Goal: Register for event/course

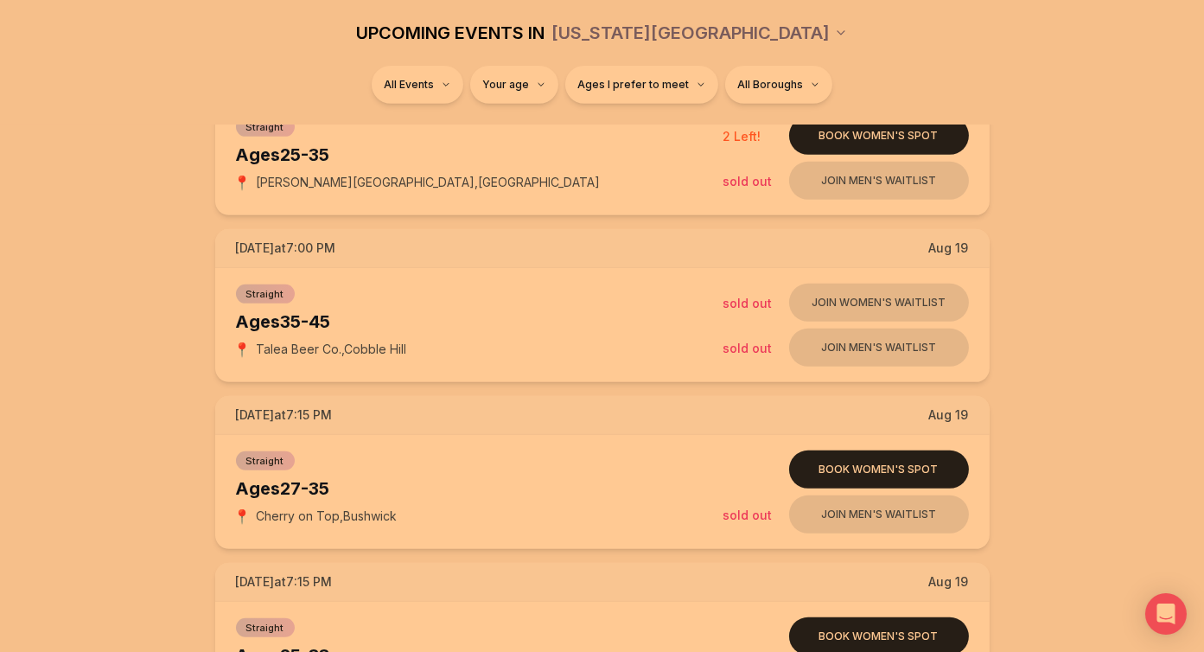
scroll to position [1133, 7]
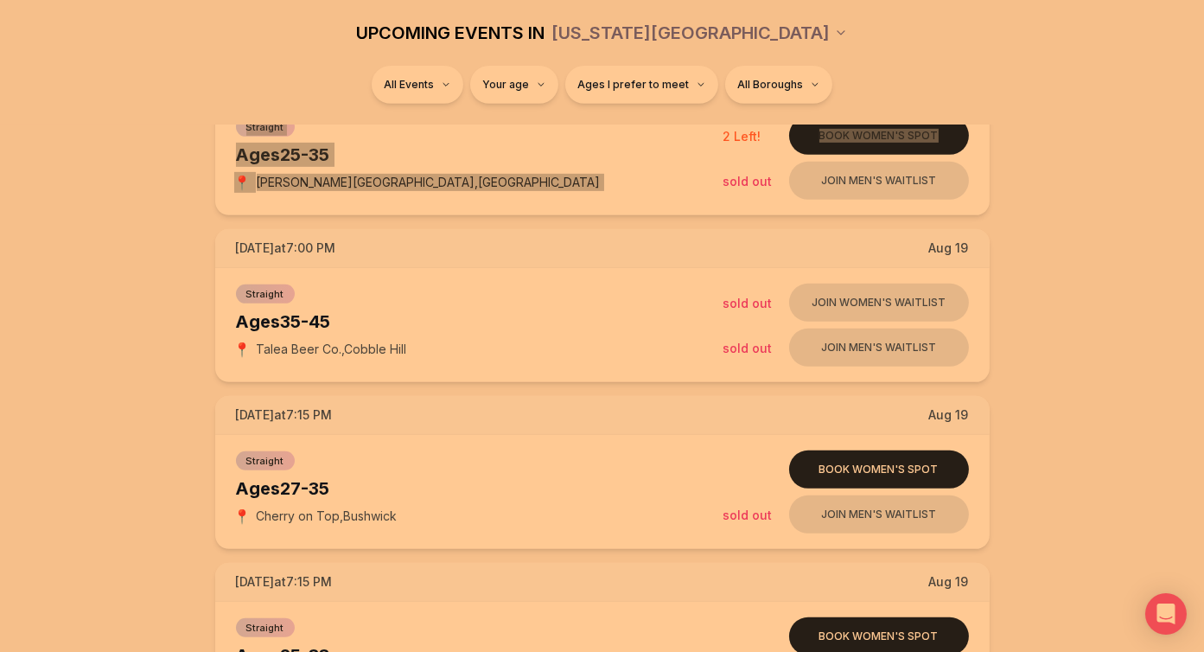
drag, startPoint x: 1212, startPoint y: 34, endPoint x: 1206, endPoint y: 124, distance: 90.9
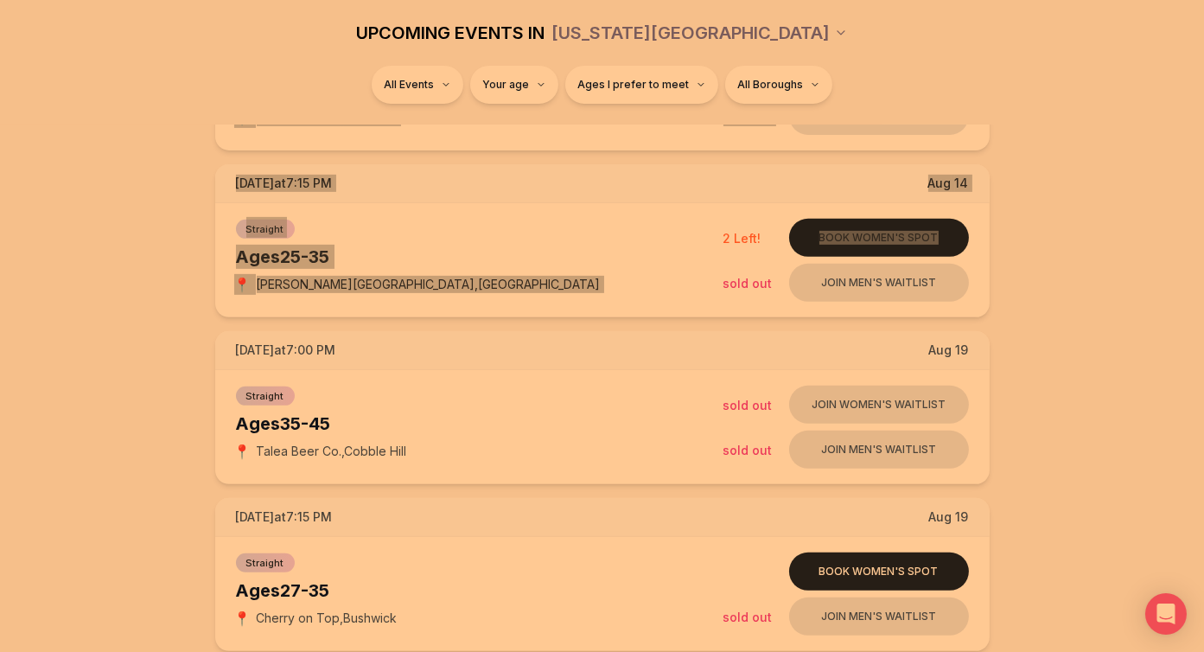
scroll to position [1039, 7]
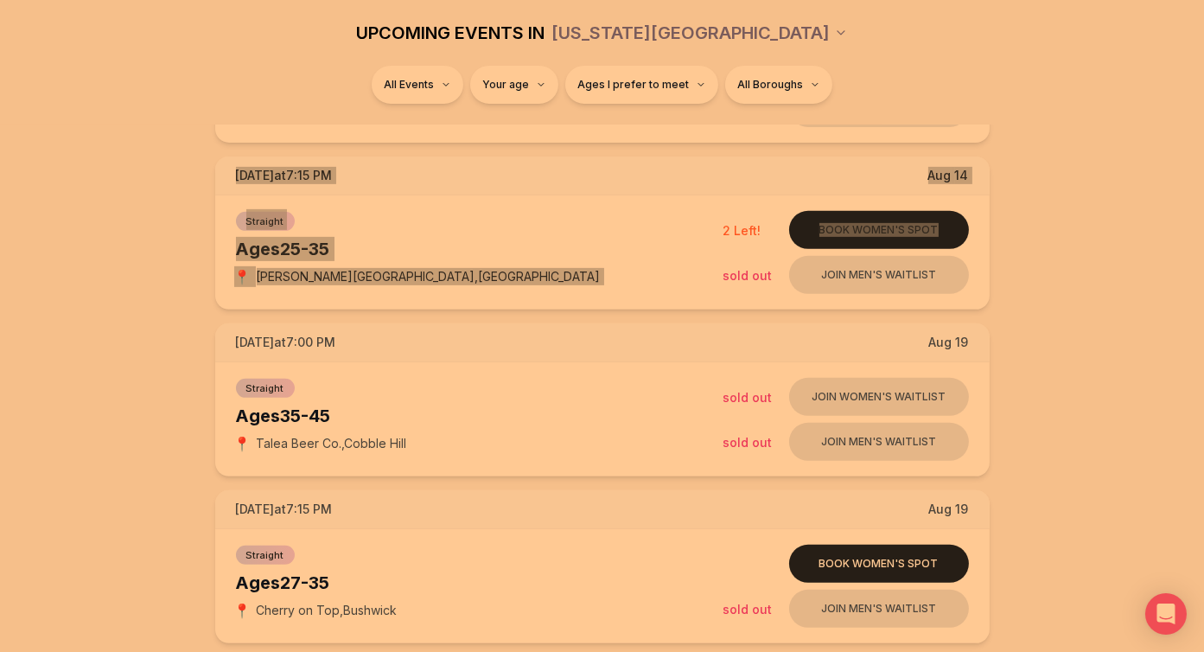
click at [1199, 99] on div "All Events Your age Ages I prefer to meet All Boroughs" at bounding box center [602, 95] width 1204 height 59
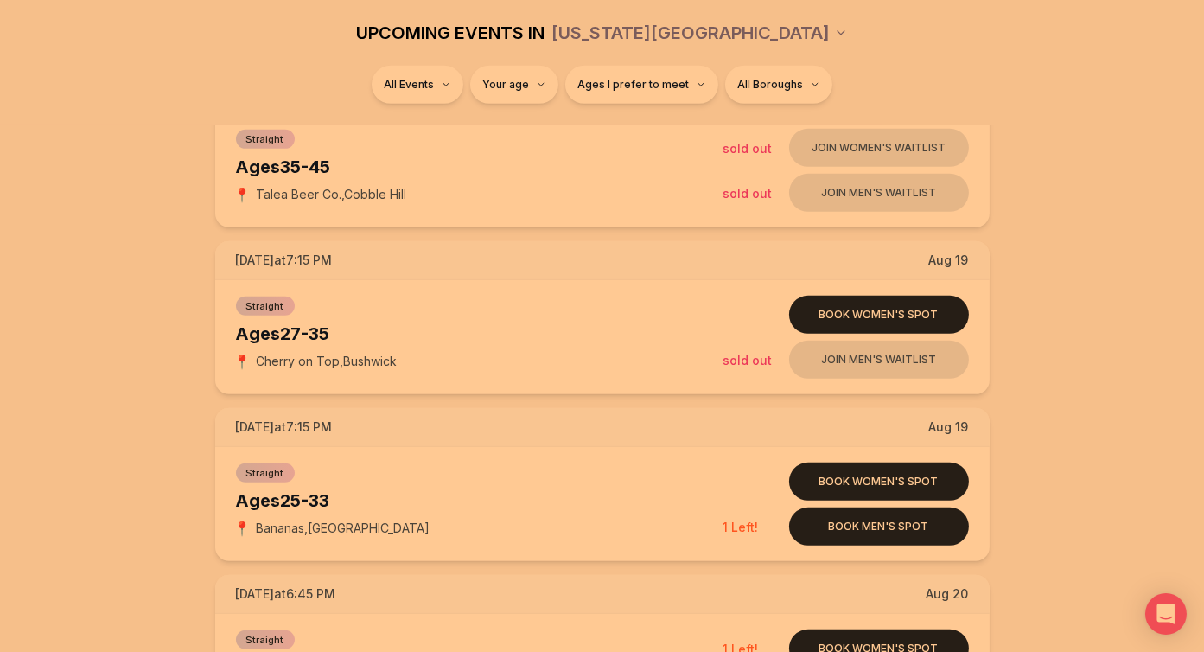
scroll to position [1218, 0]
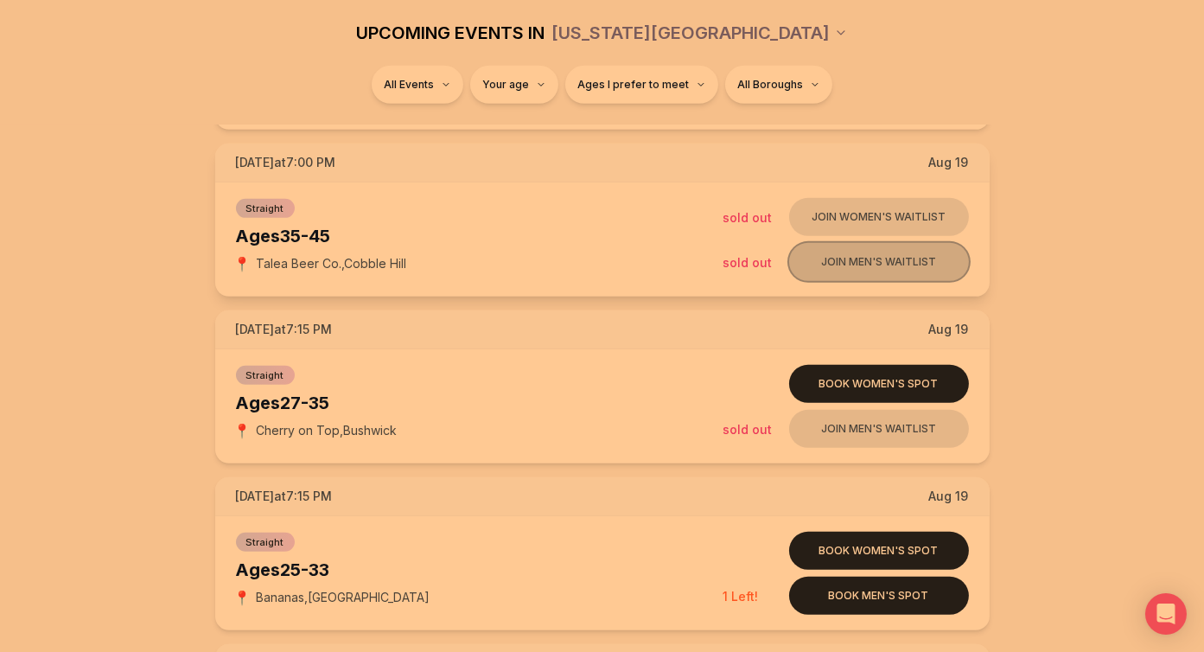
click at [881, 260] on button "Join men's waitlist" at bounding box center [879, 262] width 180 height 38
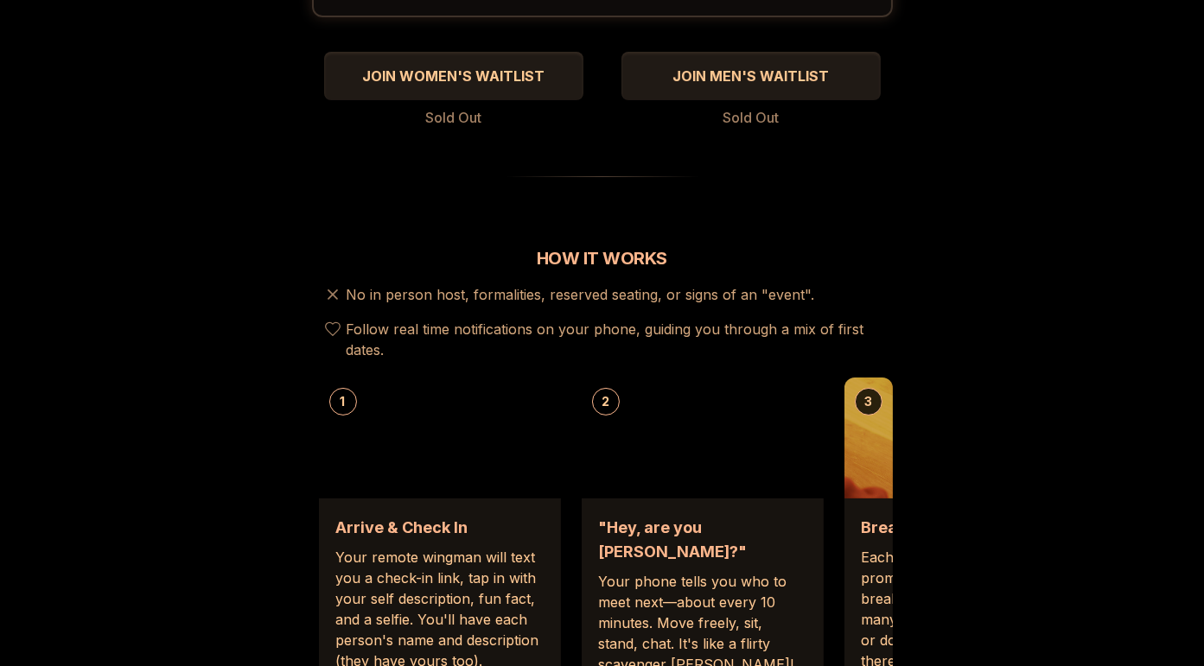
scroll to position [422, 0]
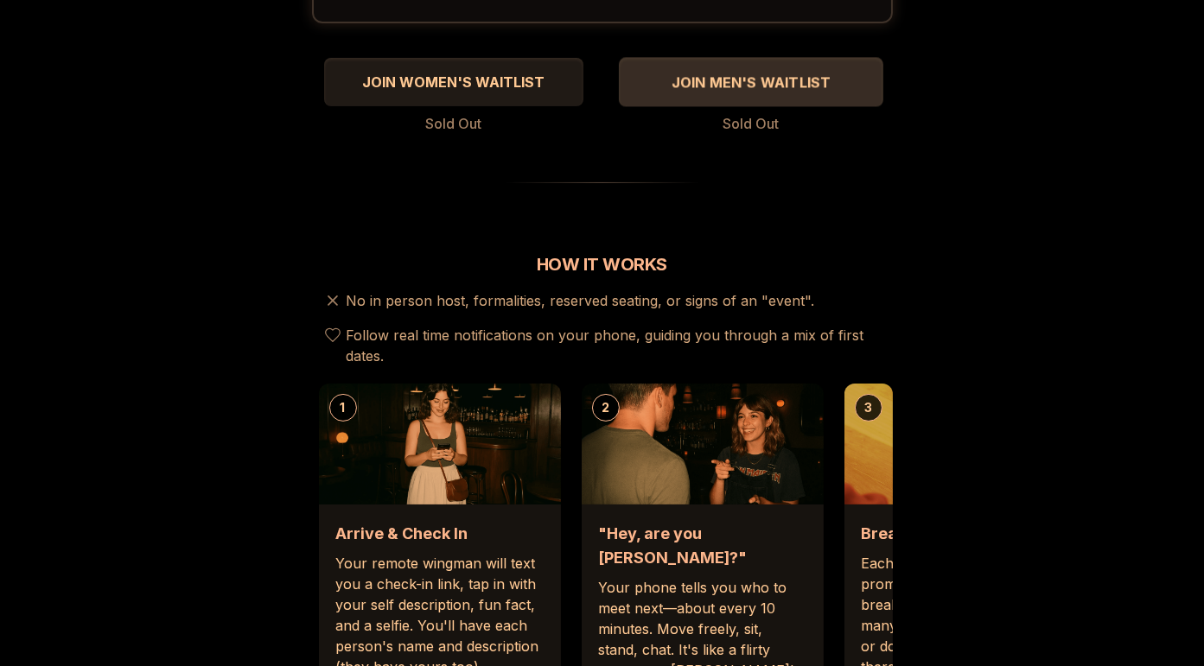
click at [765, 68] on div "JOIN MEN'S WAITLIST" at bounding box center [751, 82] width 264 height 29
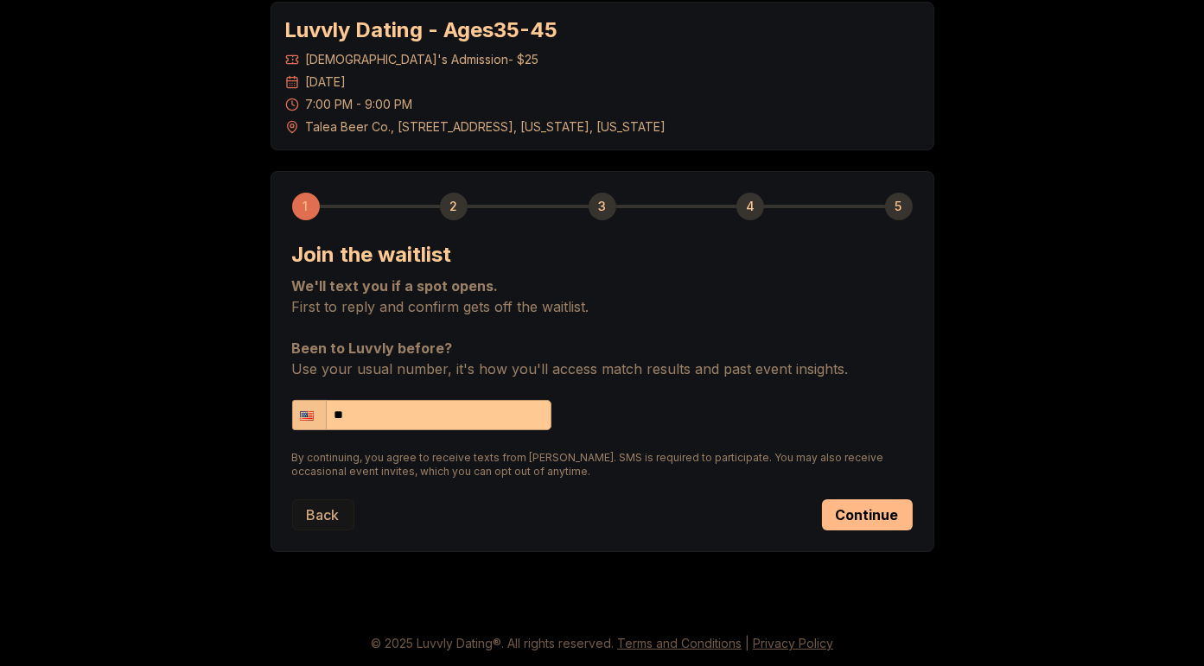
scroll to position [86, 0]
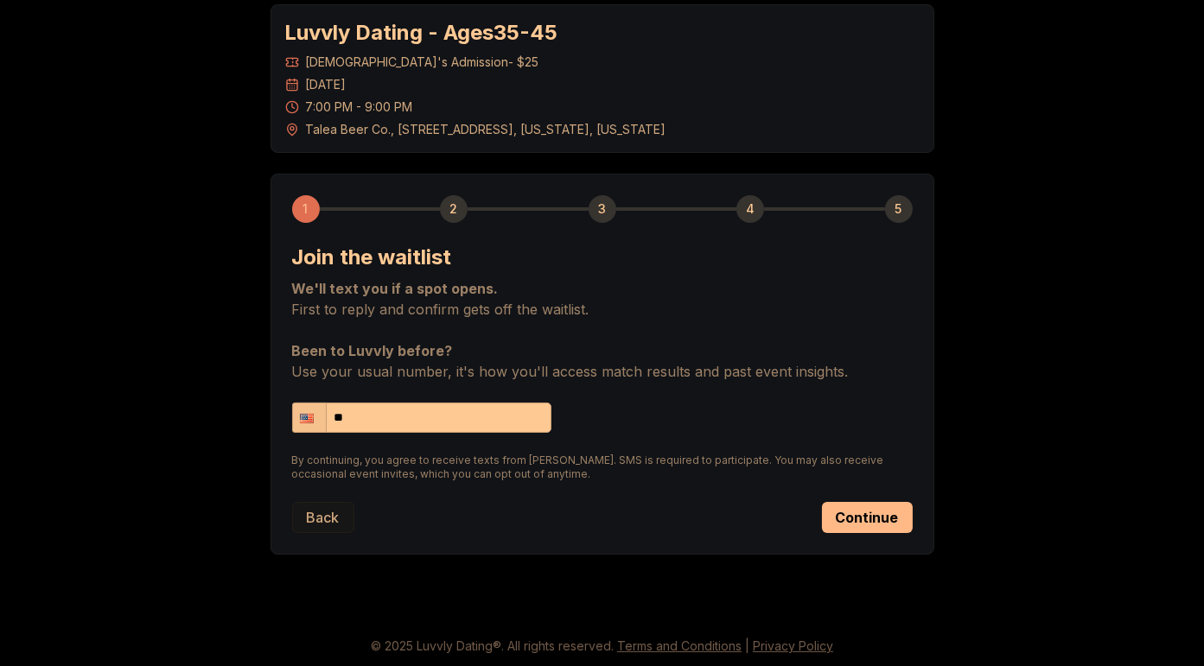
click at [456, 408] on input "**" at bounding box center [421, 418] width 259 height 30
type input "**********"
click at [851, 506] on button "Continue" at bounding box center [867, 517] width 91 height 31
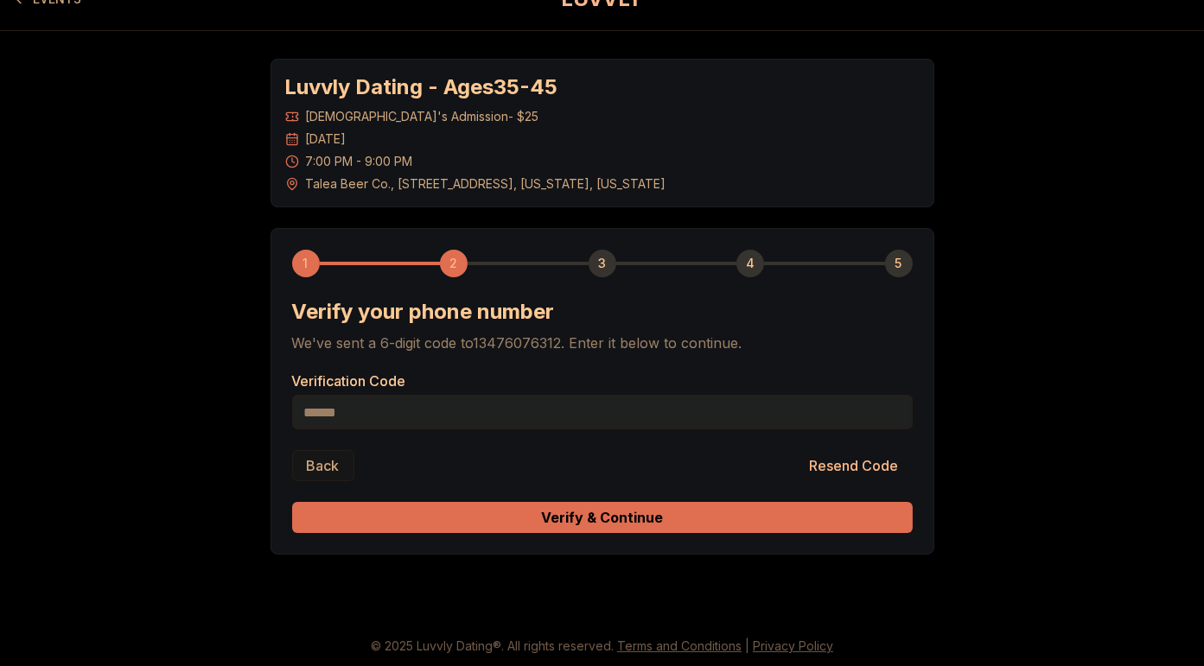
click at [629, 509] on button "Verify & Continue" at bounding box center [602, 517] width 620 height 31
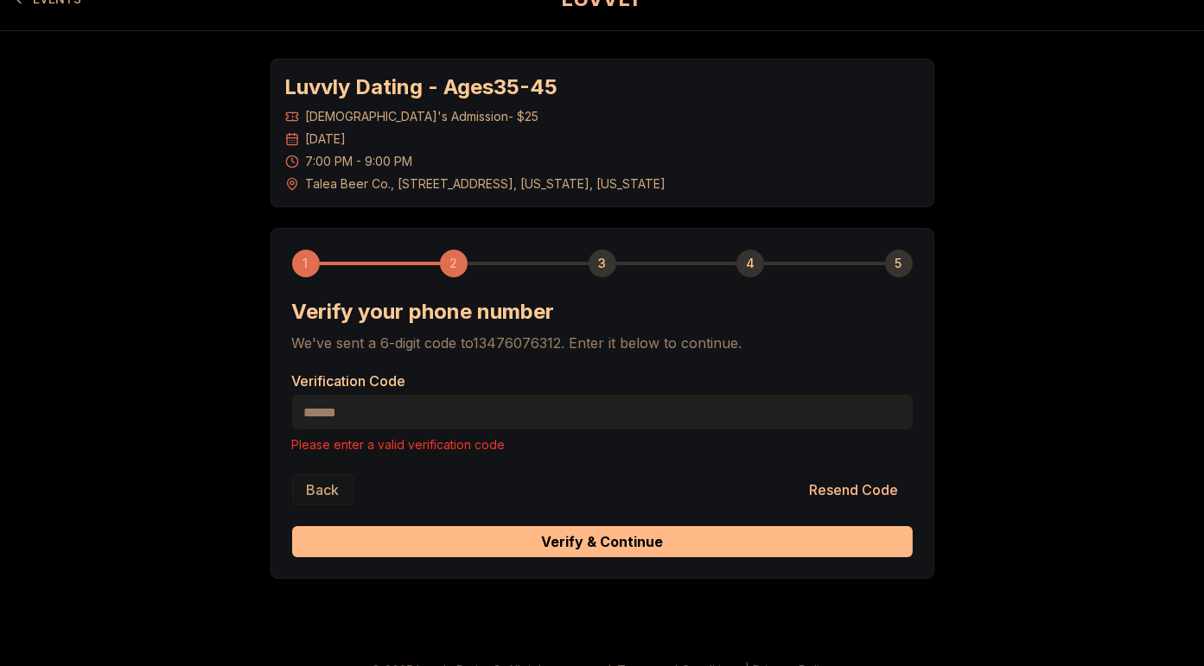
click at [390, 407] on input "Verification Code" at bounding box center [602, 412] width 620 height 35
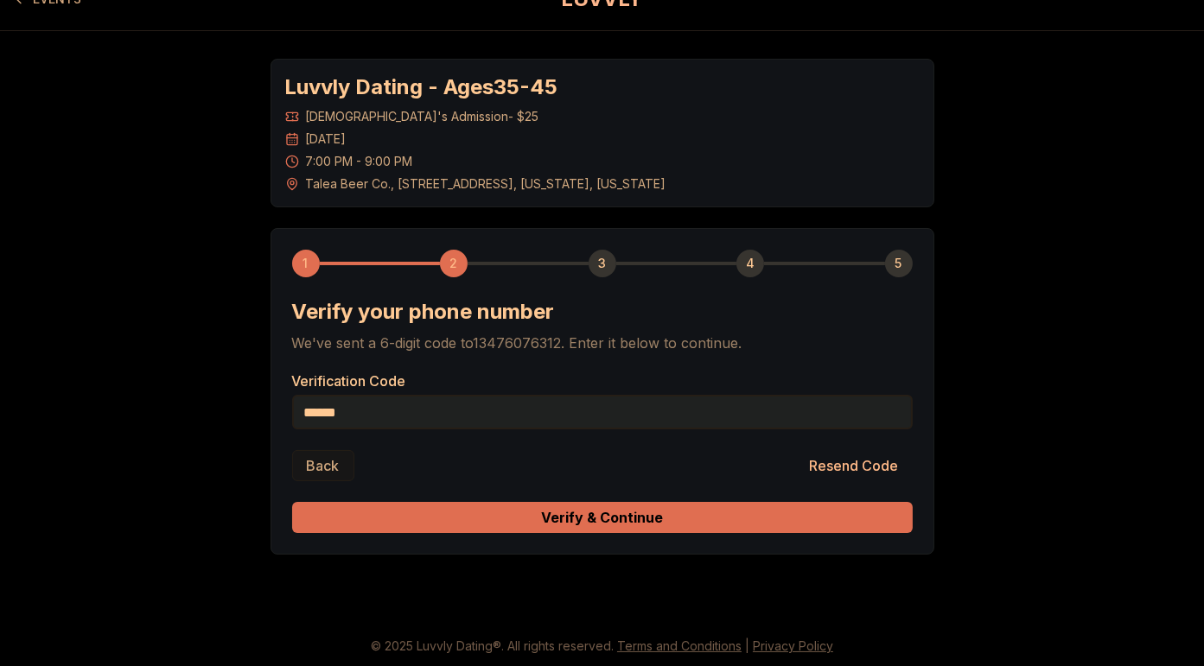
type input "******"
click at [489, 518] on button "Verify & Continue" at bounding box center [602, 517] width 620 height 31
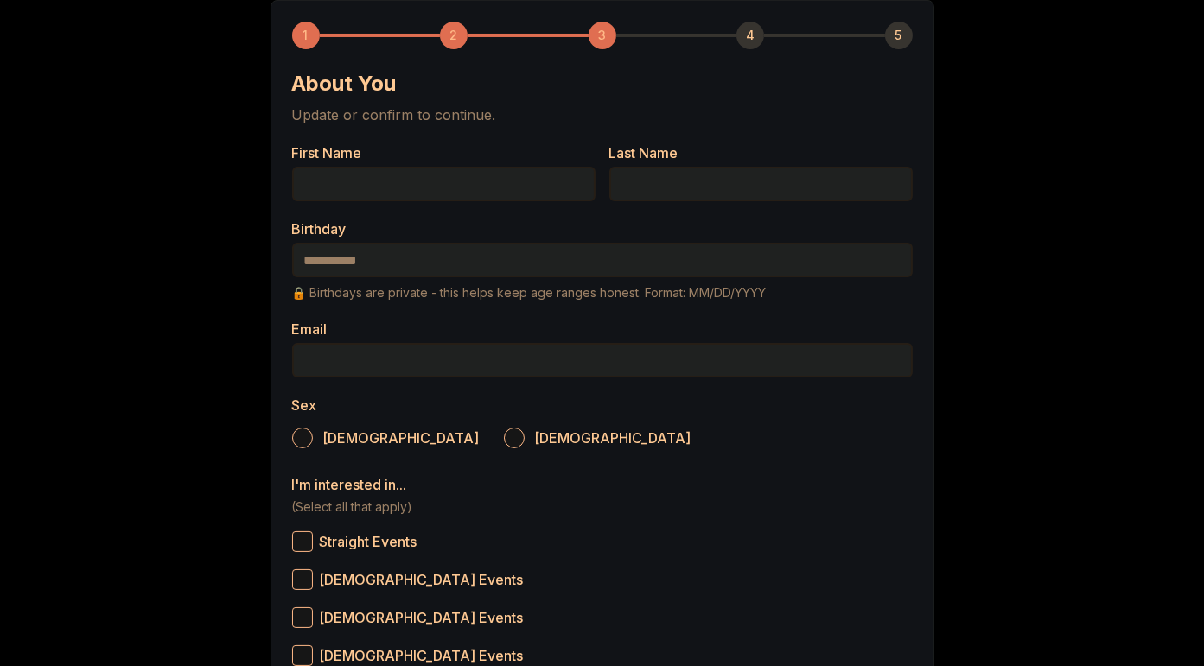
scroll to position [0, 0]
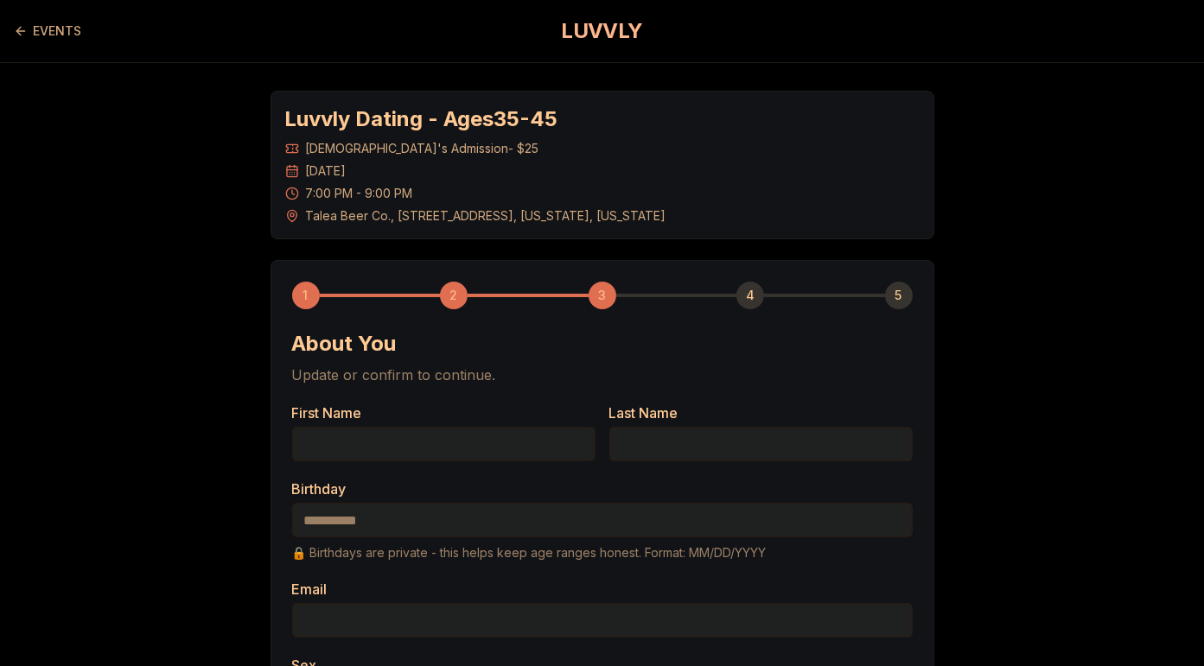
click at [481, 441] on input "First Name" at bounding box center [443, 444] width 303 height 35
type input "****"
type input "*******"
type input "**********"
click at [357, 513] on input "Birthday" at bounding box center [602, 520] width 620 height 35
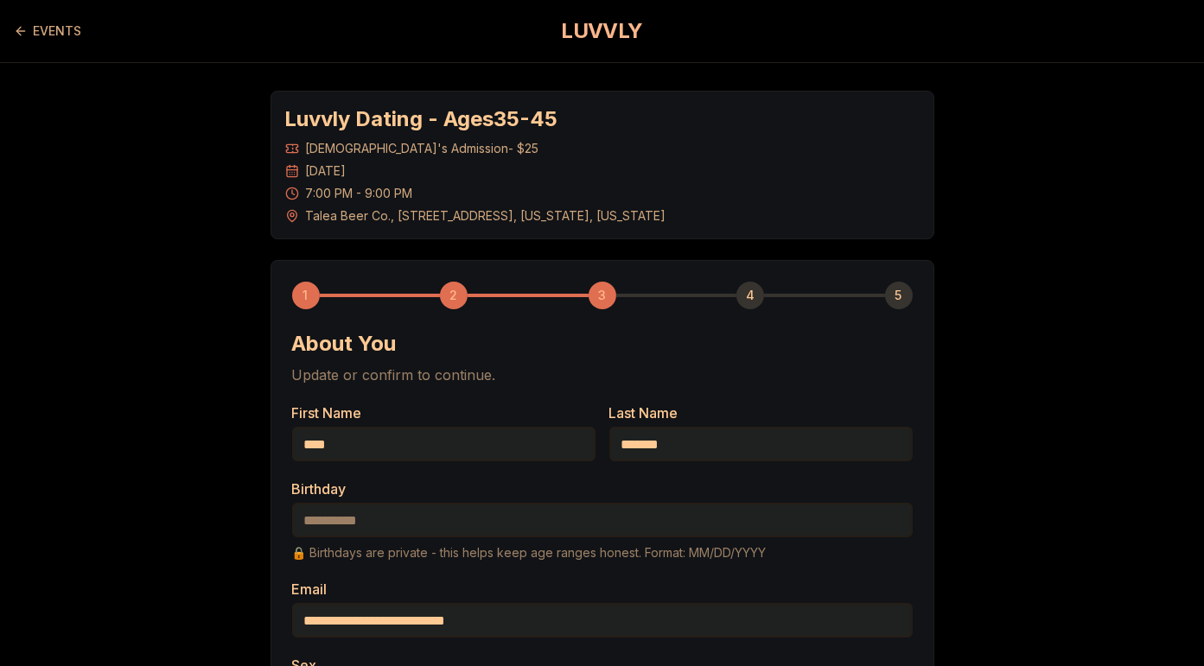
type input "**********"
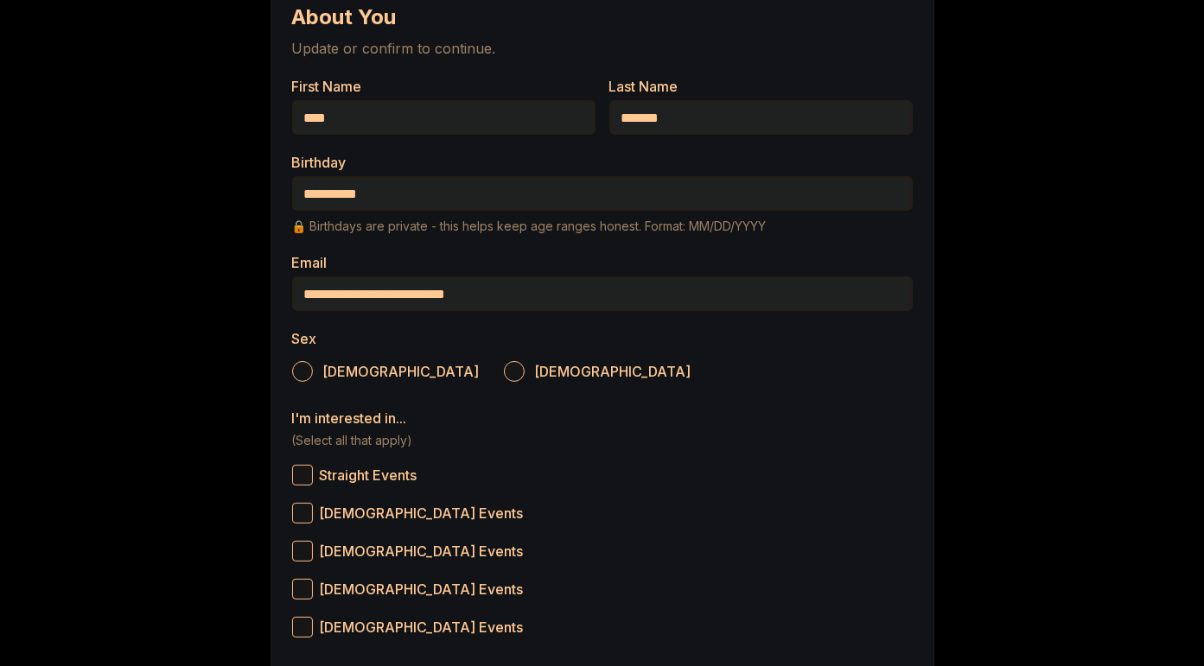
scroll to position [357, 0]
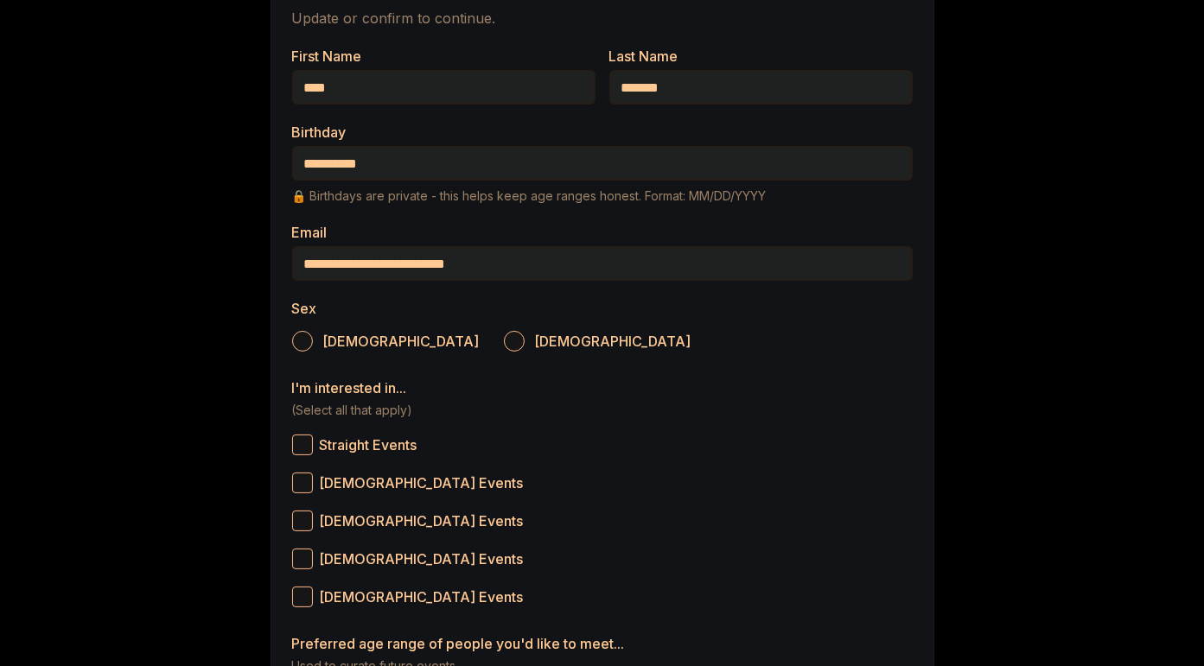
click at [301, 349] on button "[DEMOGRAPHIC_DATA]" at bounding box center [302, 341] width 21 height 21
click at [308, 449] on button "Straight Events" at bounding box center [302, 445] width 21 height 21
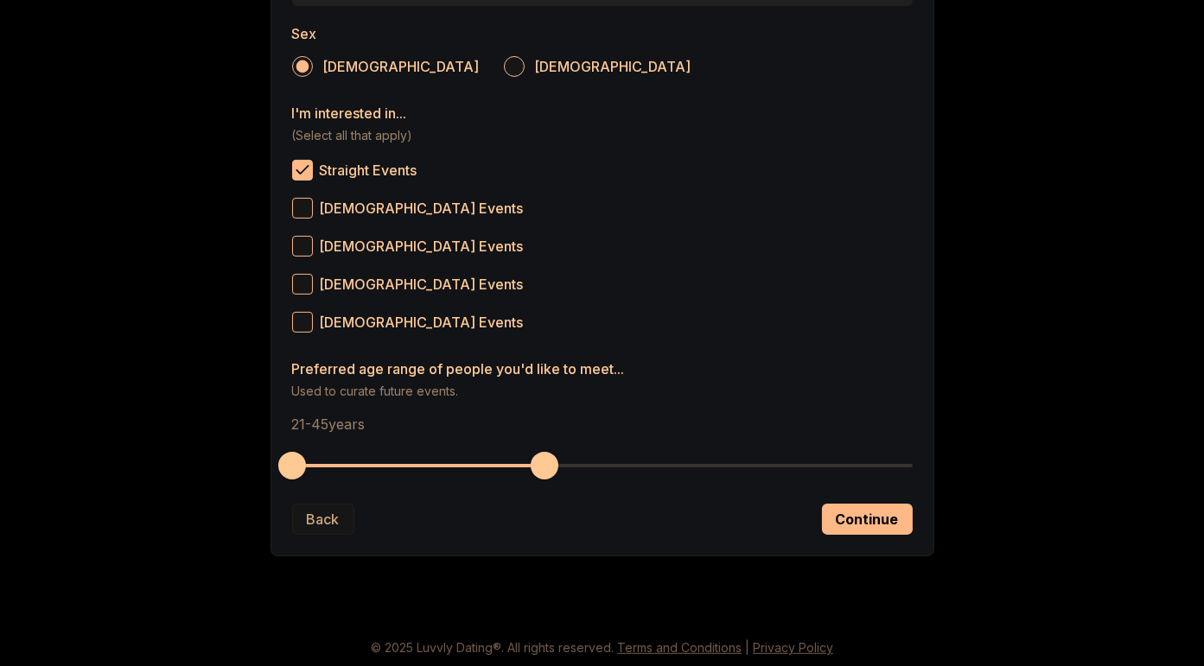
scroll to position [633, 0]
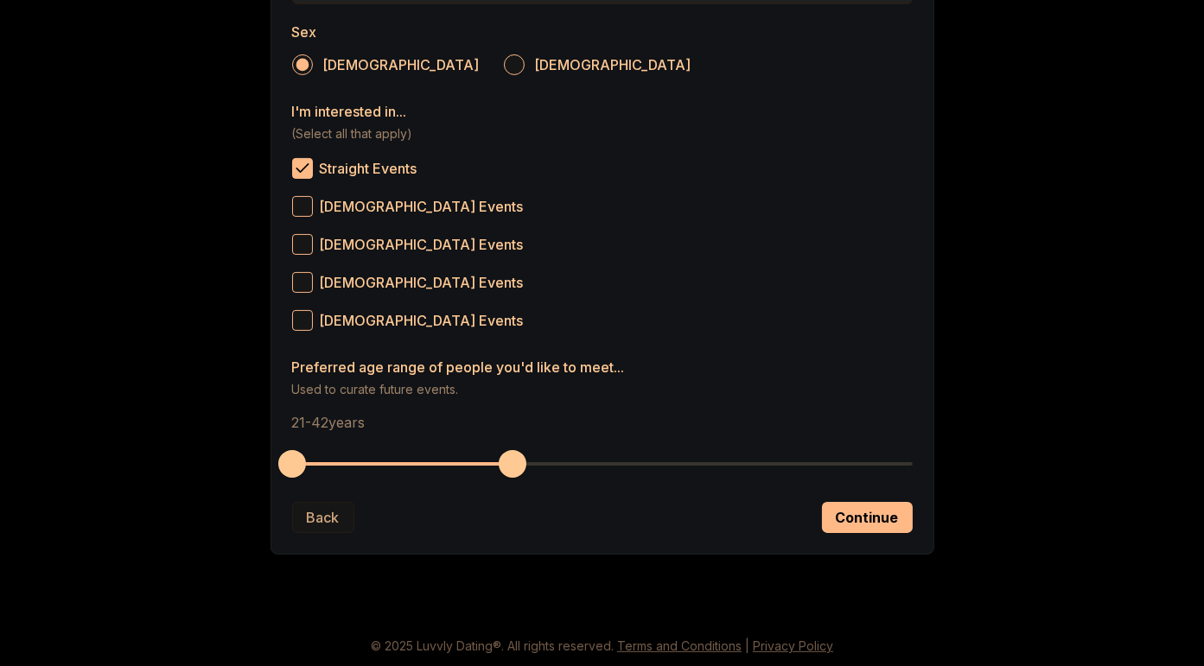
drag, startPoint x: 543, startPoint y: 473, endPoint x: 517, endPoint y: 471, distance: 26.0
click at [517, 471] on span "button" at bounding box center [513, 464] width 28 height 28
drag, startPoint x: 300, startPoint y: 465, endPoint x: 384, endPoint y: 477, distance: 84.7
click at [384, 477] on button "button" at bounding box center [386, 464] width 38 height 38
click at [836, 506] on button "Continue" at bounding box center [867, 517] width 91 height 31
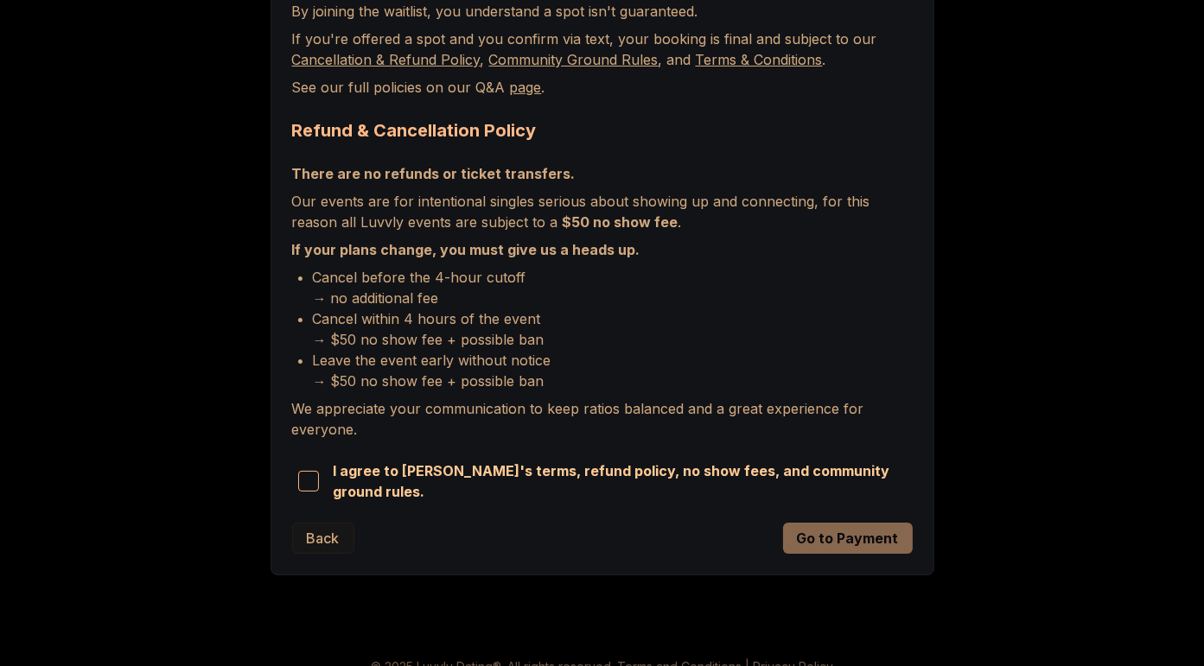
scroll to position [381, 0]
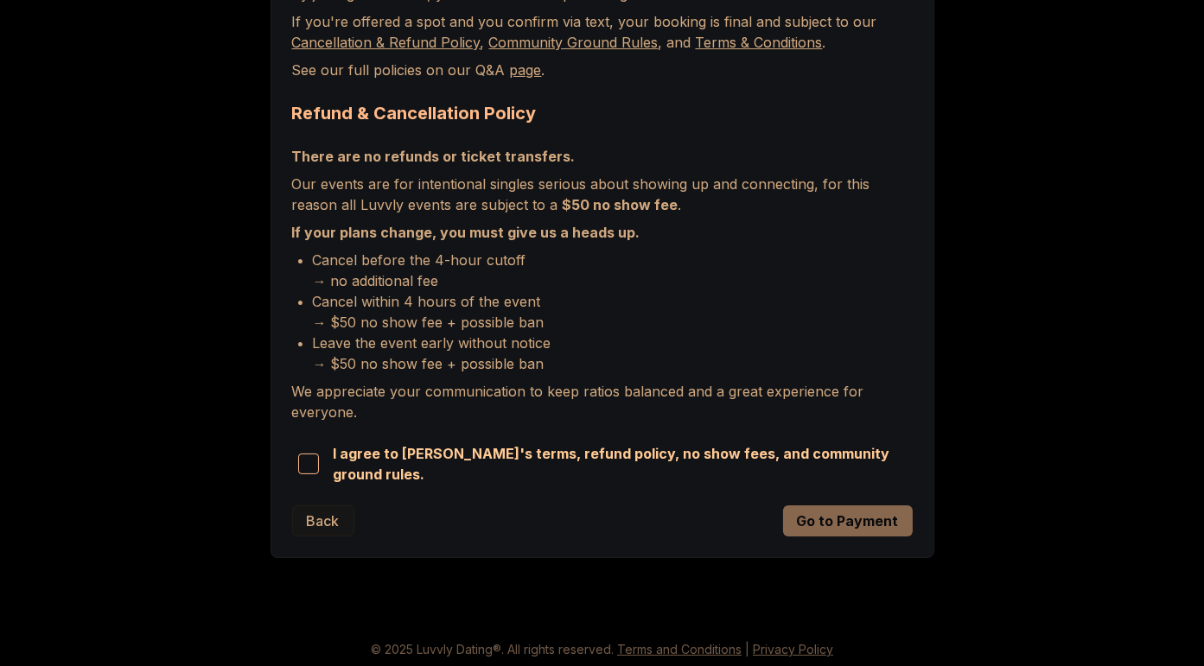
click at [308, 468] on span "button" at bounding box center [308, 464] width 21 height 21
click at [881, 524] on button "Go to Payment" at bounding box center [848, 521] width 130 height 31
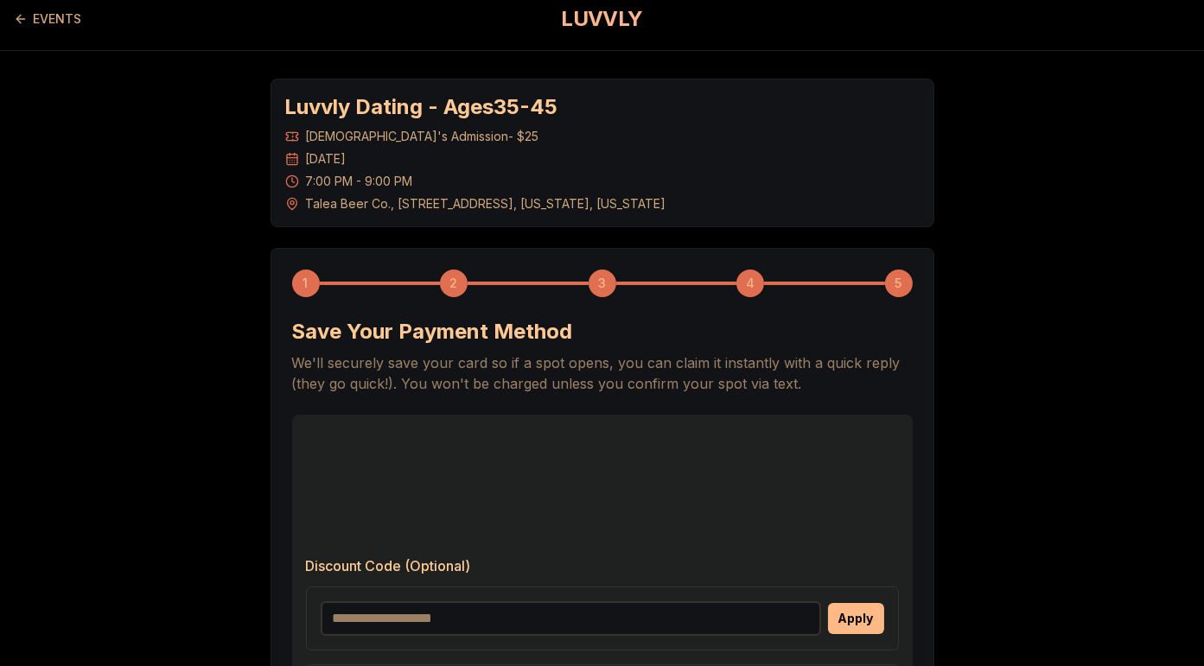
scroll to position [0, 0]
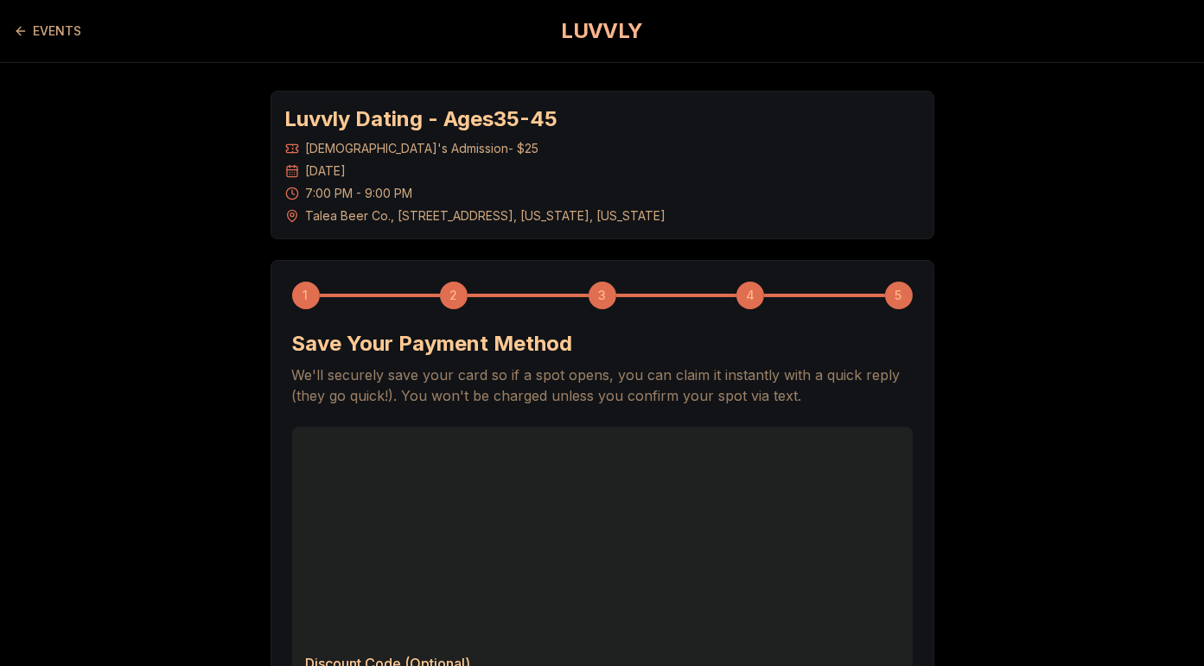
click at [1015, 436] on div "Luvvly Dating - Ages [DEMOGRAPHIC_DATA] [DEMOGRAPHIC_DATA]'s Admission - $25 [D…" at bounding box center [602, 559] width 1204 height 993
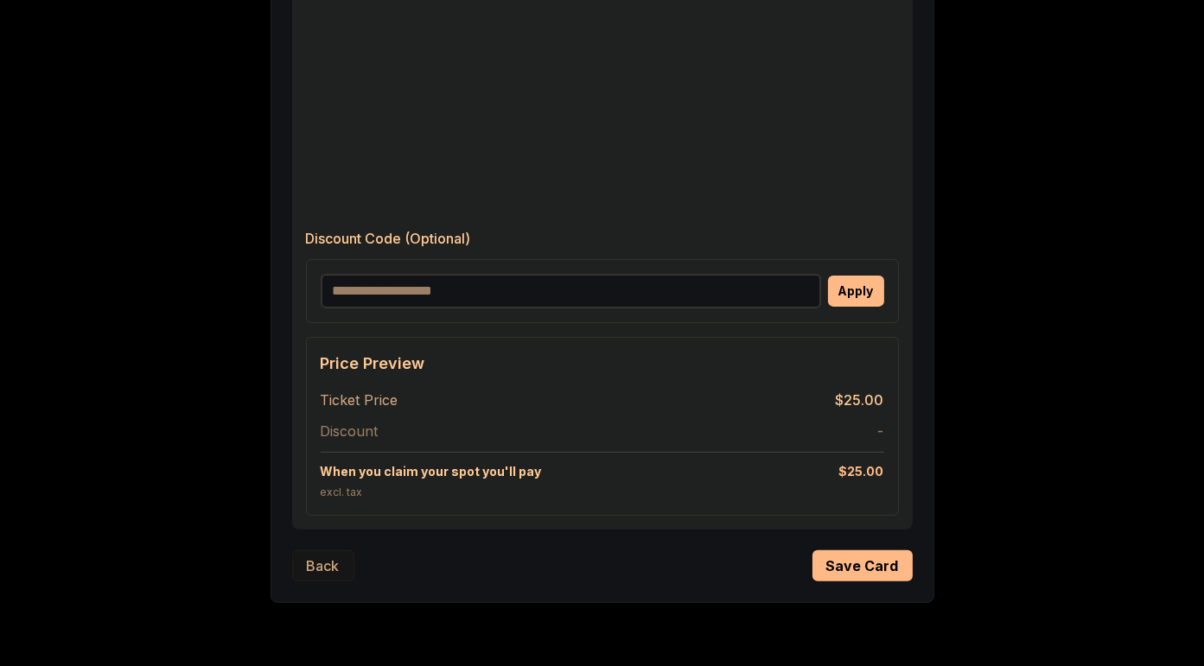
scroll to position [928, 0]
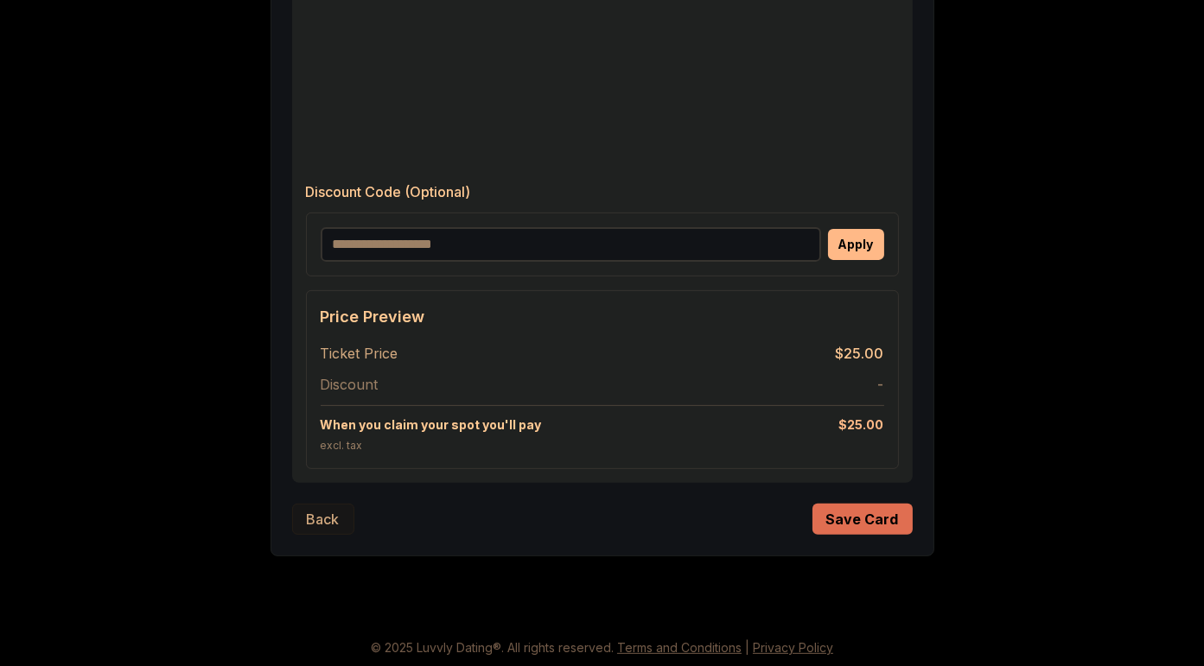
click at [860, 526] on button "Save Card" at bounding box center [862, 519] width 100 height 31
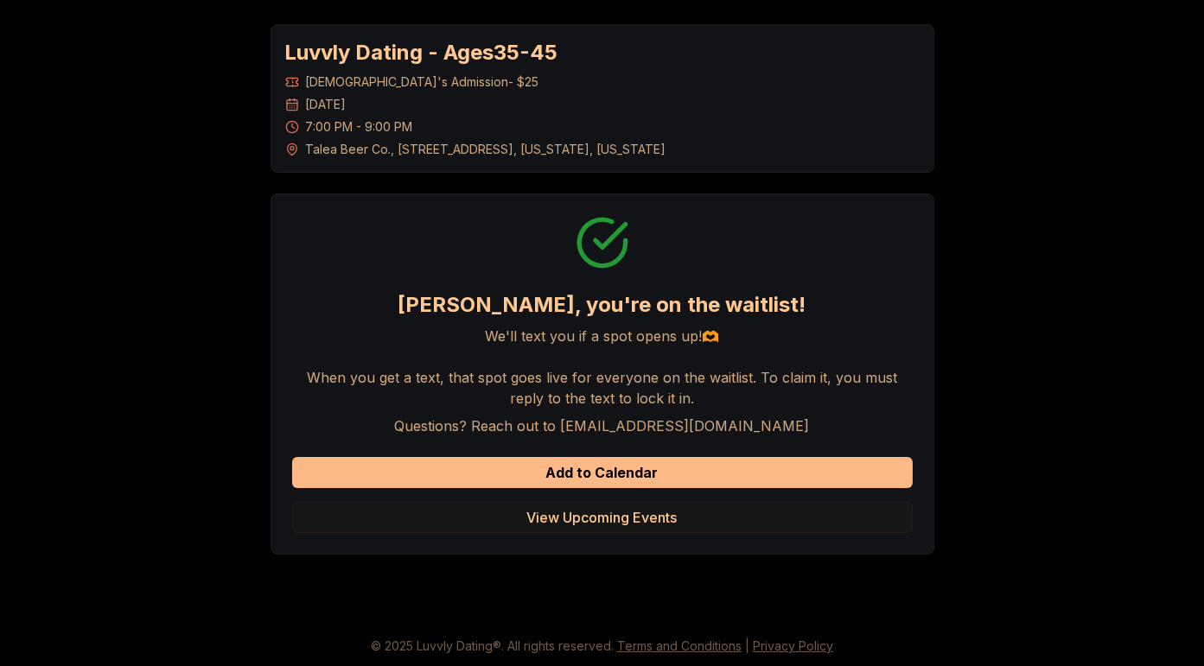
scroll to position [0, 0]
